Goal: Task Accomplishment & Management: Complete application form

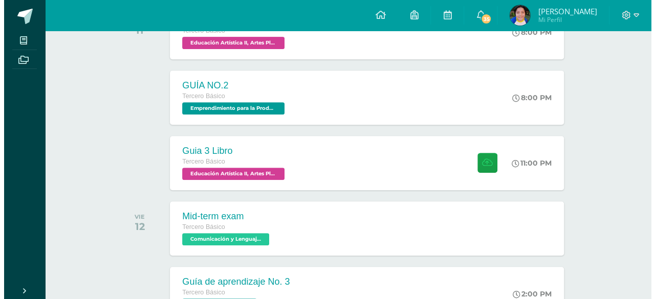
scroll to position [198, 0]
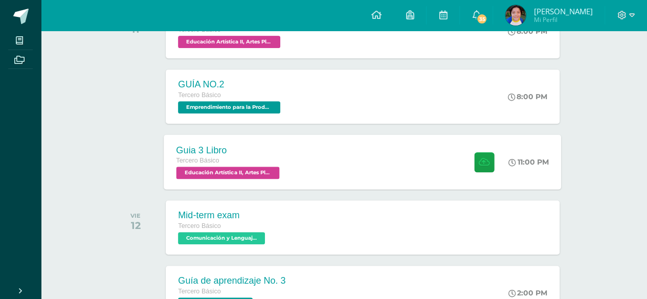
click at [293, 155] on div "Guia 3 Libro Tercero Básico Educación Artística II, Artes Plásticas 'A'" at bounding box center [229, 162] width 130 height 55
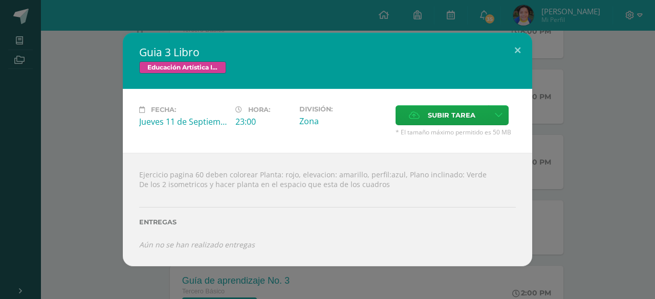
click at [580, 118] on div "Guia 3 Libro Educación Artística II, Artes Plásticas Fecha: [DATE] Hora: 23:00 …" at bounding box center [327, 149] width 647 height 233
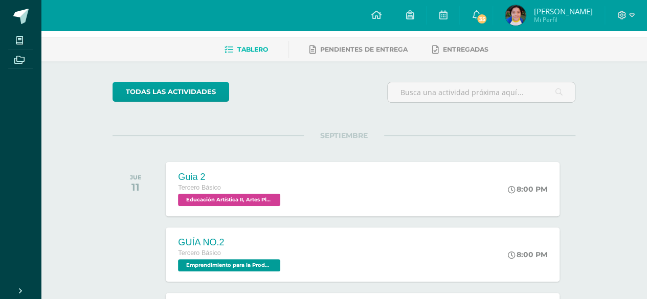
scroll to position [21, 0]
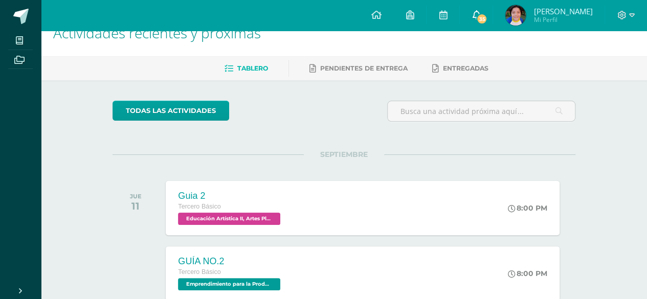
click at [488, 16] on span "35" at bounding box center [481, 18] width 11 height 11
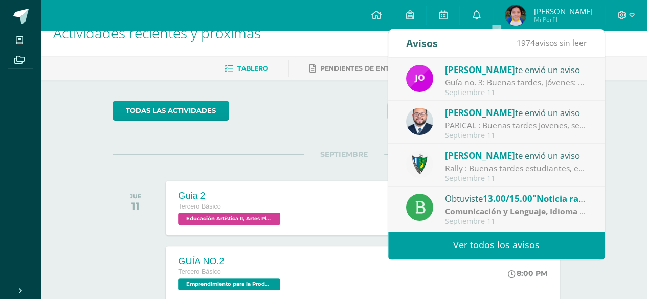
click at [494, 120] on div "PARICAL : Buenas tardes Jovenes, se les recuerda de traer tareas y estudiar par…" at bounding box center [516, 126] width 142 height 12
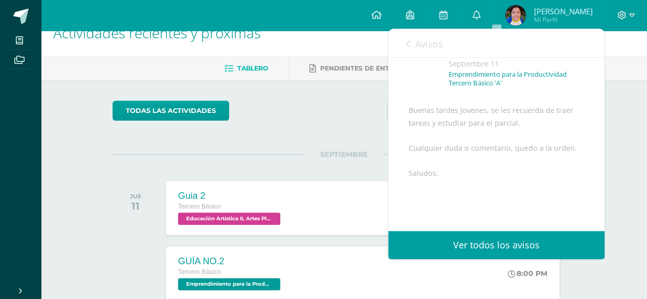
scroll to position [45, 0]
click at [346, 112] on div "todas las Actividades" at bounding box center [343, 115] width 471 height 29
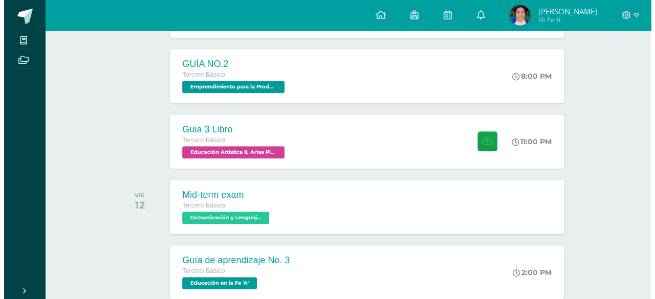
scroll to position [231, 0]
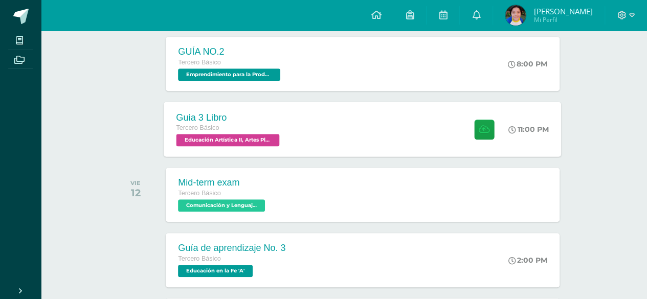
click at [377, 119] on div "Guia 3 Libro Tercero Básico Educación Artística II, Artes Plásticas 'A' 11:00 P…" at bounding box center [363, 129] width 398 height 55
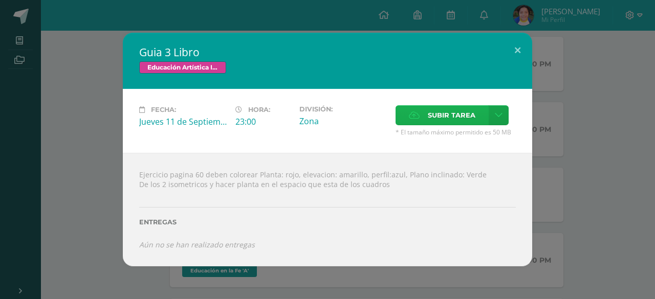
click at [420, 113] on icon at bounding box center [414, 115] width 11 height 7
click at [0, 0] on input "Subir tarea" at bounding box center [0, 0] width 0 height 0
click at [423, 113] on label "Subir tarea" at bounding box center [441, 115] width 93 height 20
click at [0, 0] on input "Subir tarea" at bounding box center [0, 0] width 0 height 0
